Goal: Entertainment & Leisure: Consume media (video, audio)

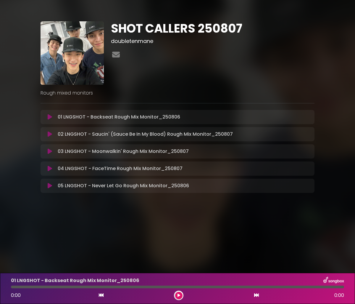
click at [49, 135] on icon at bounding box center [50, 134] width 4 height 6
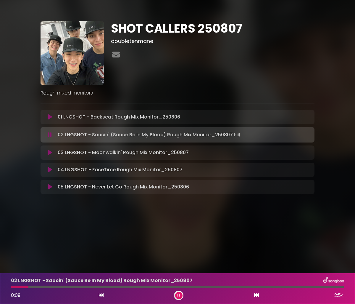
click at [73, 37] on img at bounding box center [72, 52] width 63 height 63
click at [72, 58] on img at bounding box center [72, 52] width 63 height 63
click at [66, 63] on img at bounding box center [72, 52] width 63 height 63
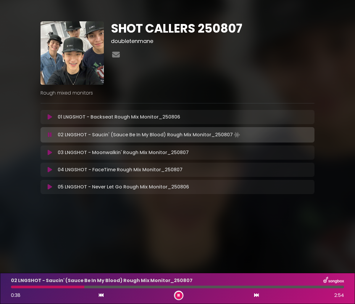
click at [178, 295] on icon at bounding box center [179, 295] width 2 height 4
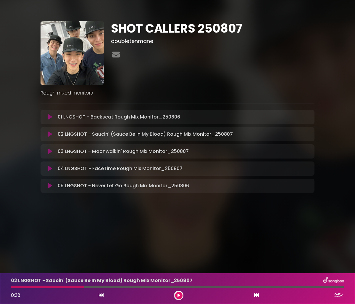
click at [14, 287] on div at bounding box center [47, 286] width 73 height 3
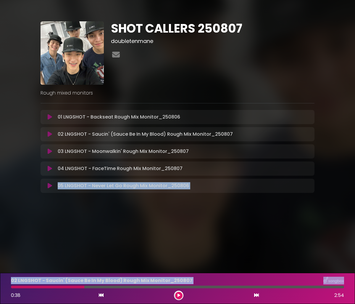
drag, startPoint x: 15, startPoint y: 287, endPoint x: -16, endPoint y: 288, distance: 30.8
click at [0, 288] on html "× SHOT CALLERS 250807 doubletenmane" at bounding box center [177, 152] width 355 height 304
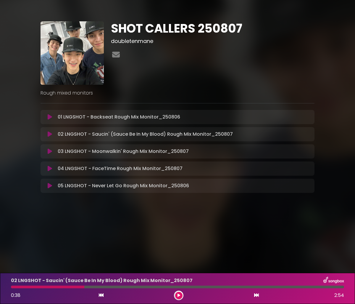
click at [22, 289] on div "02 LNGSHOT - Saucin' (Sauce Be In My Blood) Rough Mix Monitor_[DATE] 0:38 2:54" at bounding box center [177, 287] width 340 height 23
click at [13, 288] on div "02 LNGSHOT - Saucin' (Sauce Be In My Blood) Rough Mix Monitor_[DATE] 0:38 2:54" at bounding box center [177, 287] width 340 height 23
click at [180, 294] on icon at bounding box center [179, 295] width 3 height 4
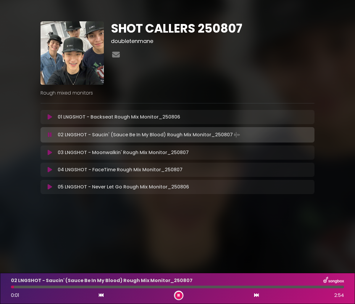
click at [46, 118] on button at bounding box center [49, 117] width 11 height 6
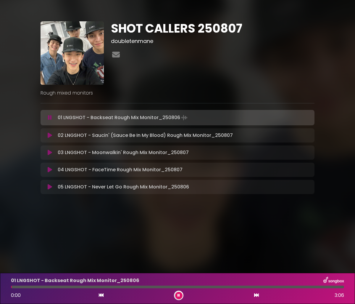
click at [44, 115] on button at bounding box center [49, 118] width 11 height 6
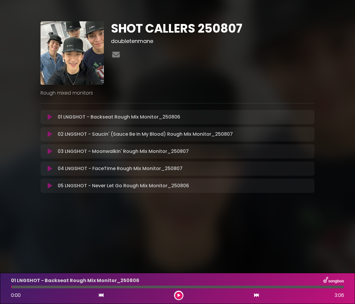
click at [50, 135] on icon at bounding box center [50, 134] width 4 height 6
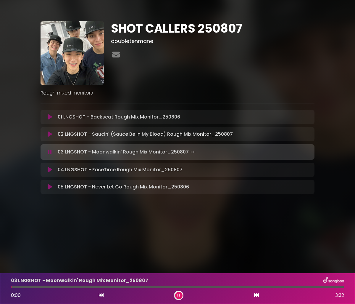
click at [44, 131] on button at bounding box center [49, 134] width 11 height 6
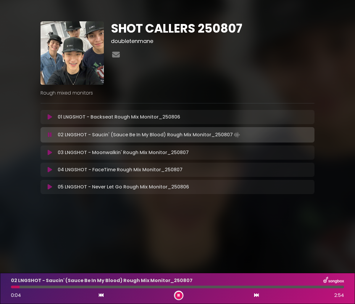
click at [177, 297] on button at bounding box center [178, 295] width 7 height 7
